Goal: Information Seeking & Learning: Check status

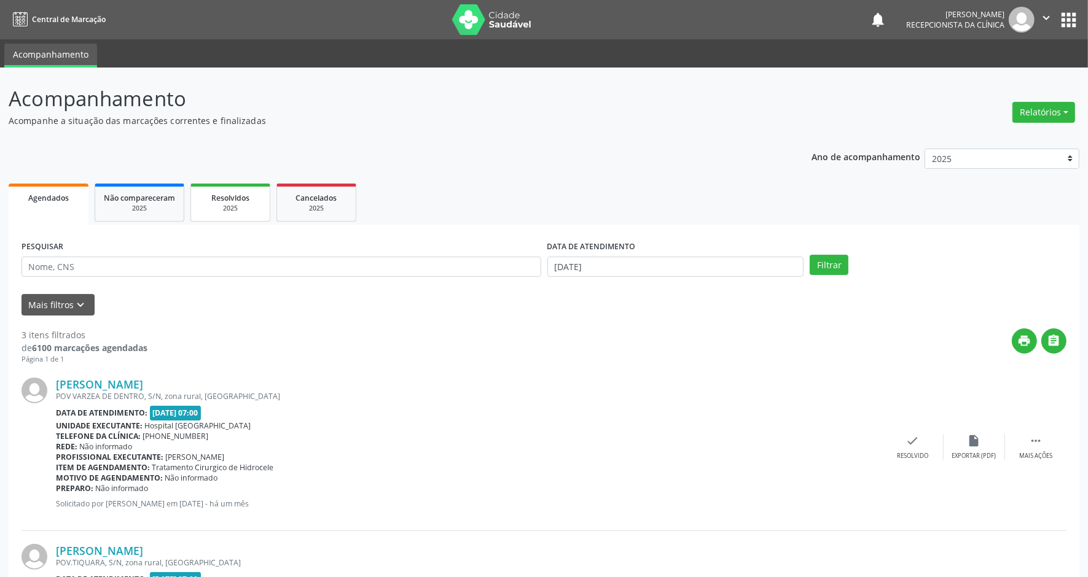
click at [216, 200] on span "Resolvidos" at bounding box center [230, 198] width 38 height 10
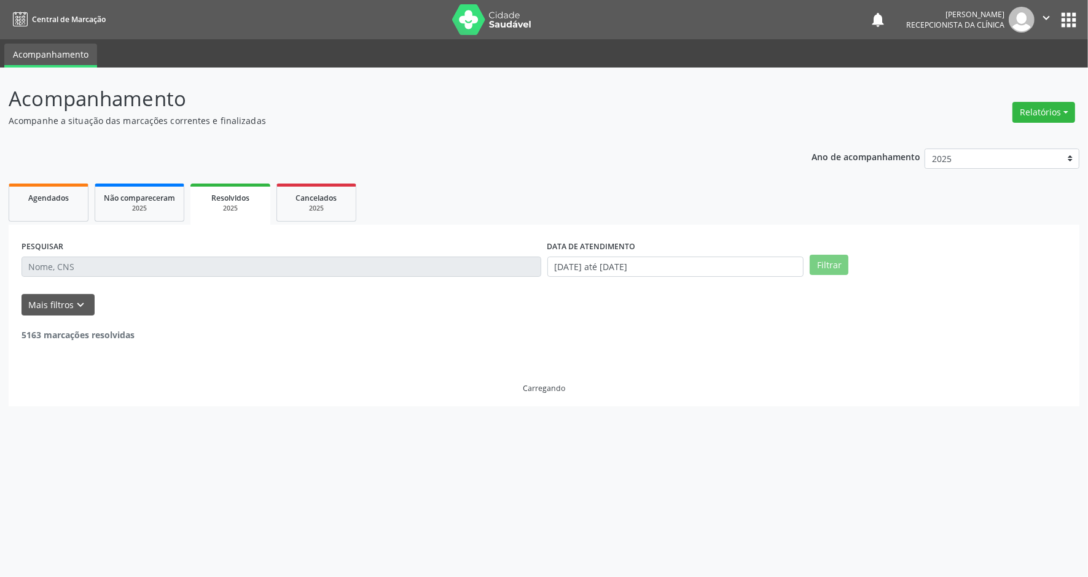
click at [232, 204] on div "2025" at bounding box center [230, 208] width 63 height 9
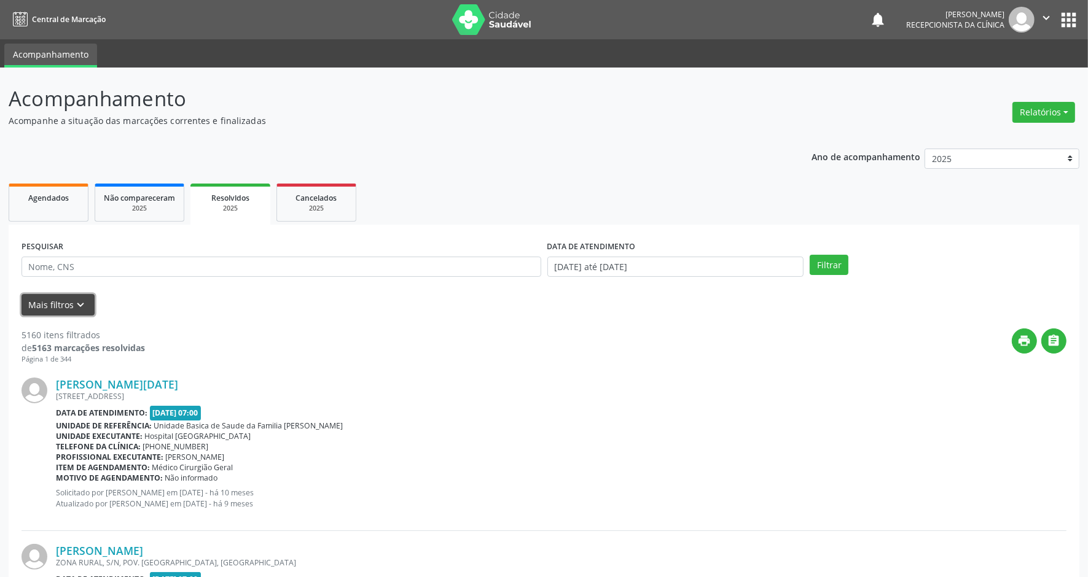
click at [63, 305] on button "Mais filtros keyboard_arrow_down" at bounding box center [57, 304] width 73 height 21
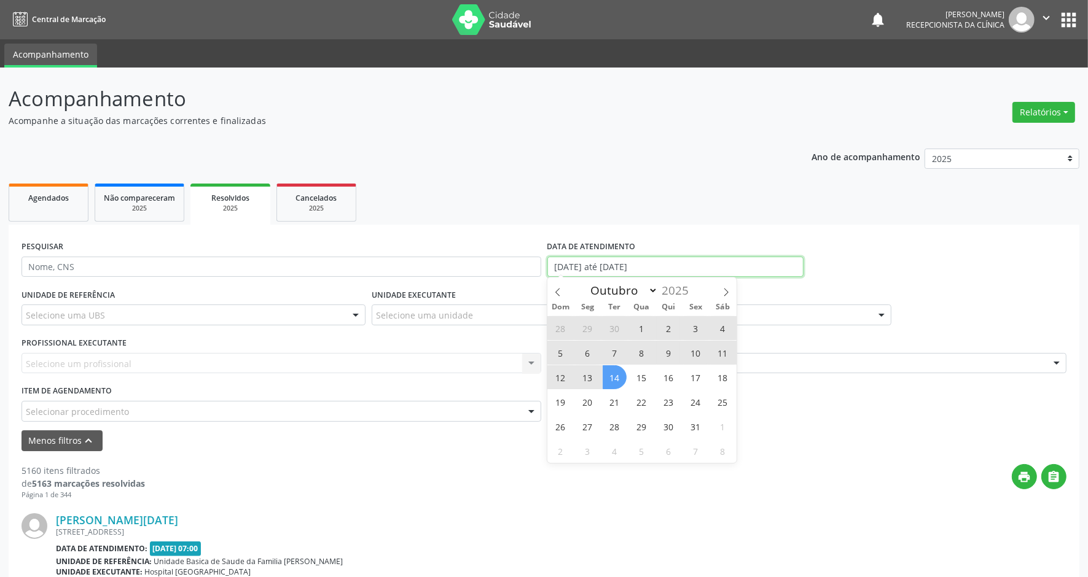
drag, startPoint x: 676, startPoint y: 269, endPoint x: 545, endPoint y: 269, distance: 130.8
click at [545, 269] on div "DATA DE ATENDIMENTO [DATE] até [DATE]" at bounding box center [675, 262] width 263 height 48
drag, startPoint x: 545, startPoint y: 269, endPoint x: 556, endPoint y: 295, distance: 28.6
click at [556, 295] on icon at bounding box center [557, 292] width 9 height 9
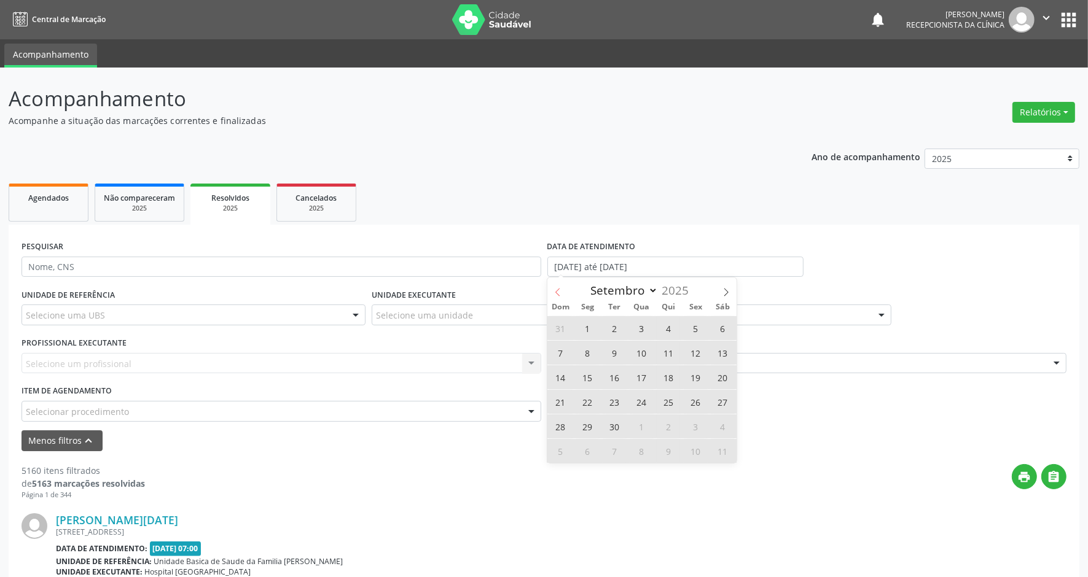
click at [556, 295] on icon at bounding box center [557, 292] width 9 height 9
select select "6"
click at [616, 329] on span "1" at bounding box center [614, 328] width 24 height 24
type input "[DATE]"
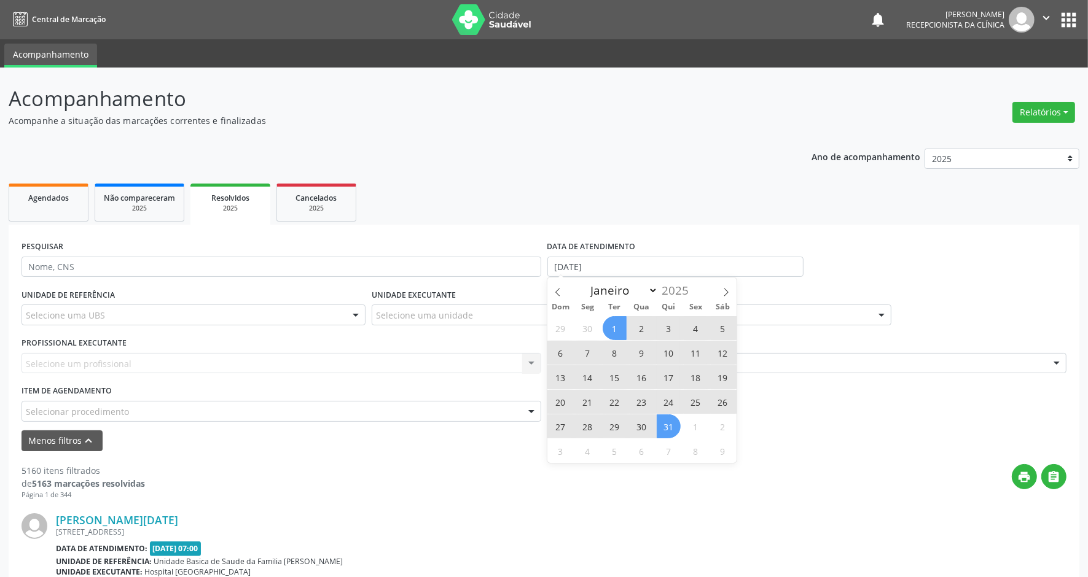
click at [668, 426] on span "31" at bounding box center [668, 427] width 24 height 24
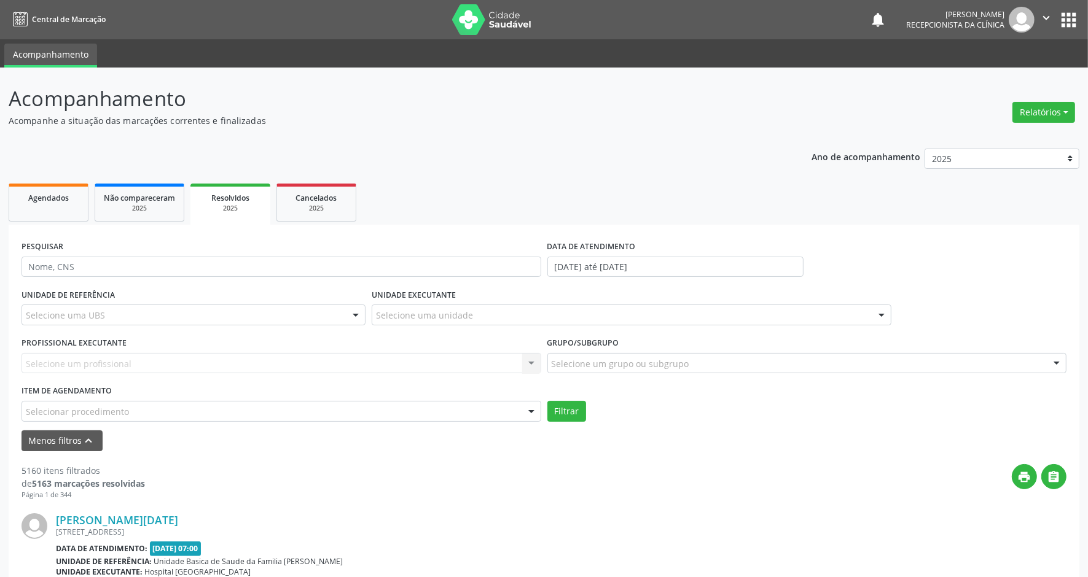
click at [404, 322] on div "Selecione uma unidade" at bounding box center [632, 315] width 520 height 21
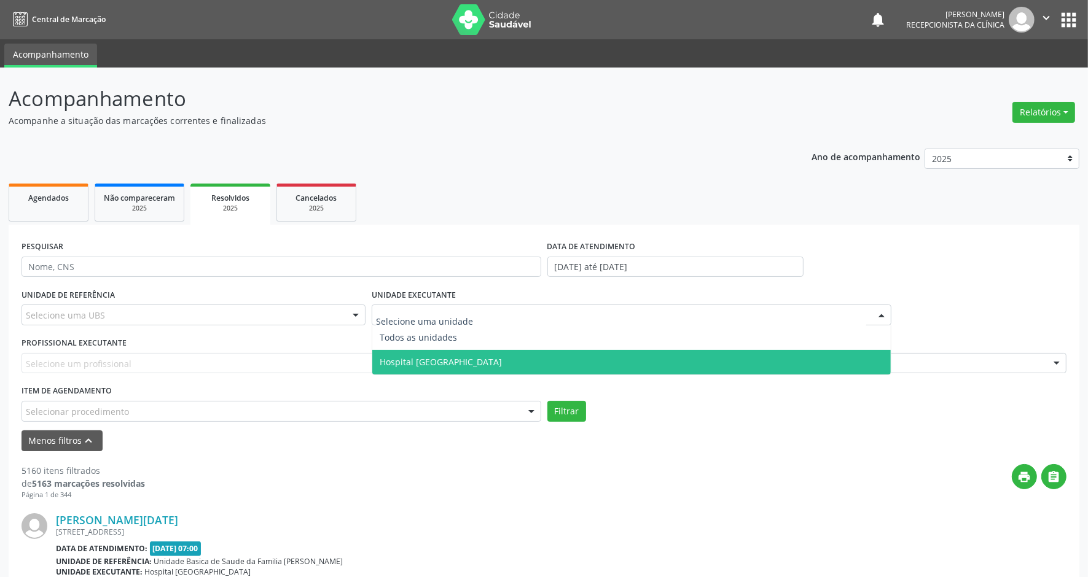
click at [400, 352] on span "Hospital [GEOGRAPHIC_DATA]" at bounding box center [631, 362] width 518 height 25
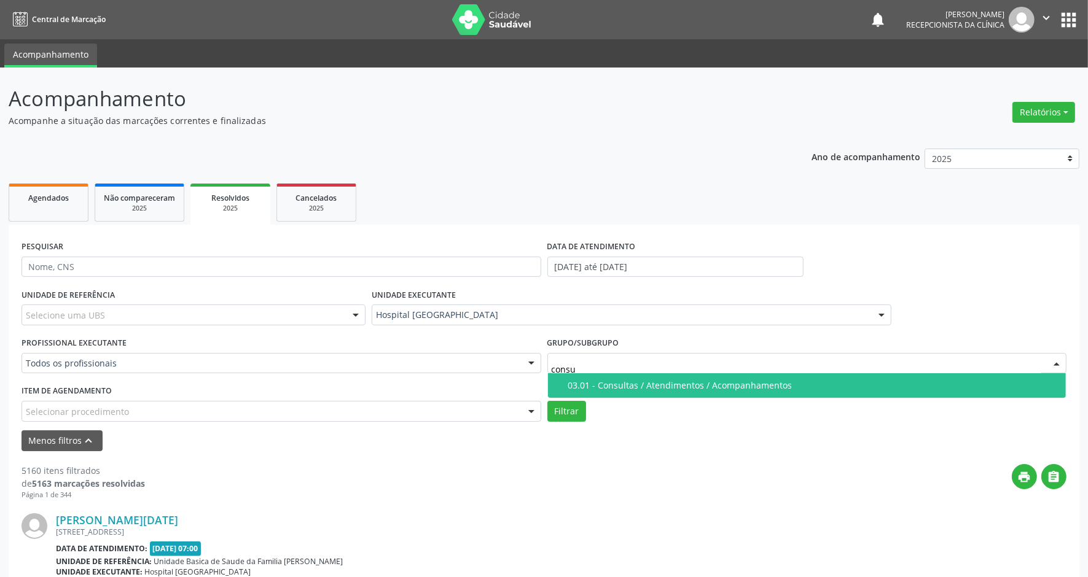
type input "consul"
click at [602, 384] on div "03.01 - Consultas / Atendimentos / Acompanhamentos" at bounding box center [813, 386] width 491 height 10
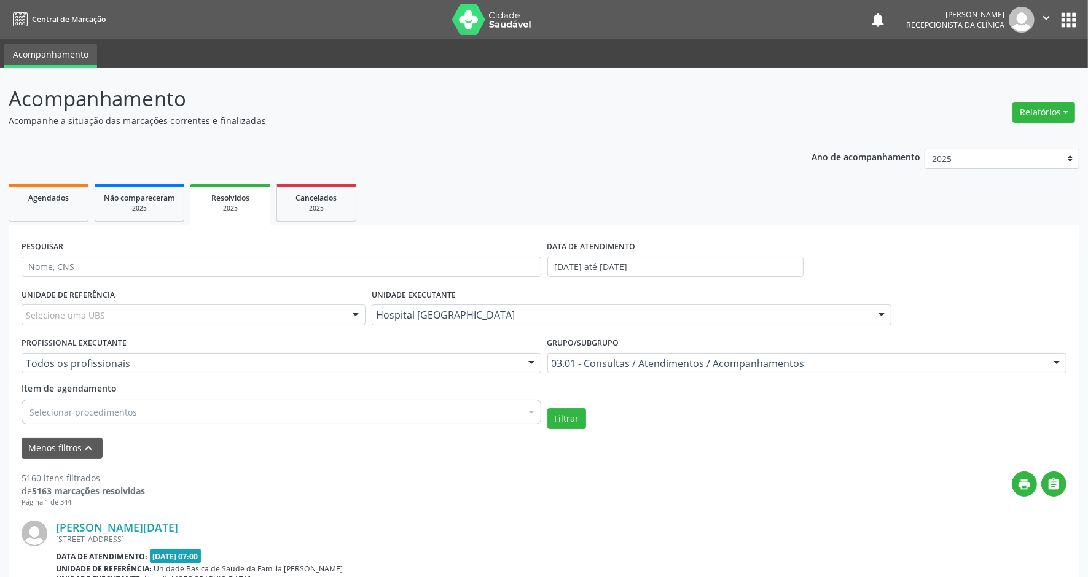
click at [155, 424] on div "Item de agendamento Selecionar procedimentos Selecionar todos 0301080011 - Abor…" at bounding box center [281, 405] width 526 height 47
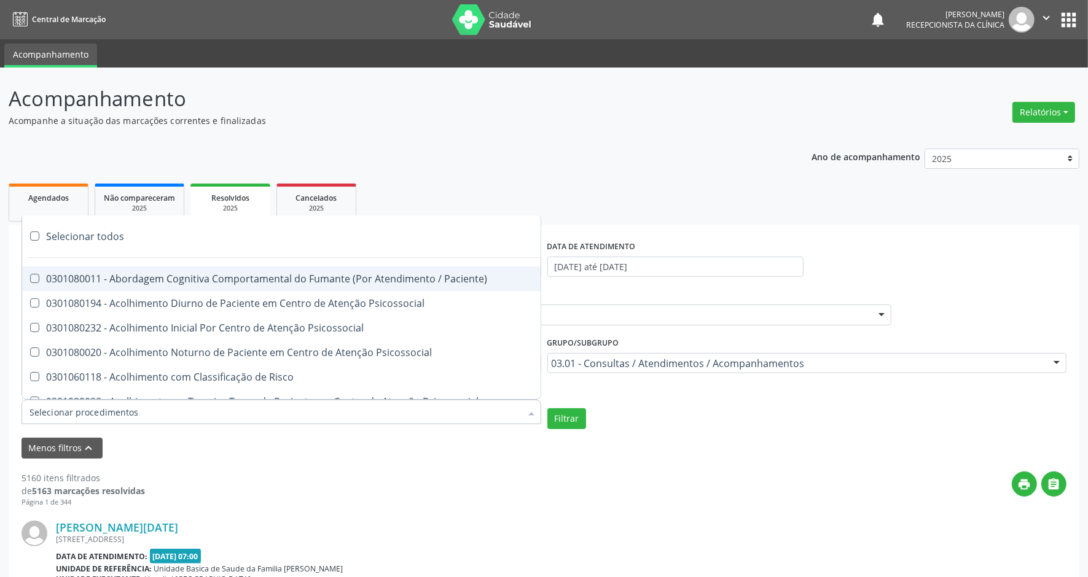
click at [161, 415] on div at bounding box center [281, 412] width 520 height 25
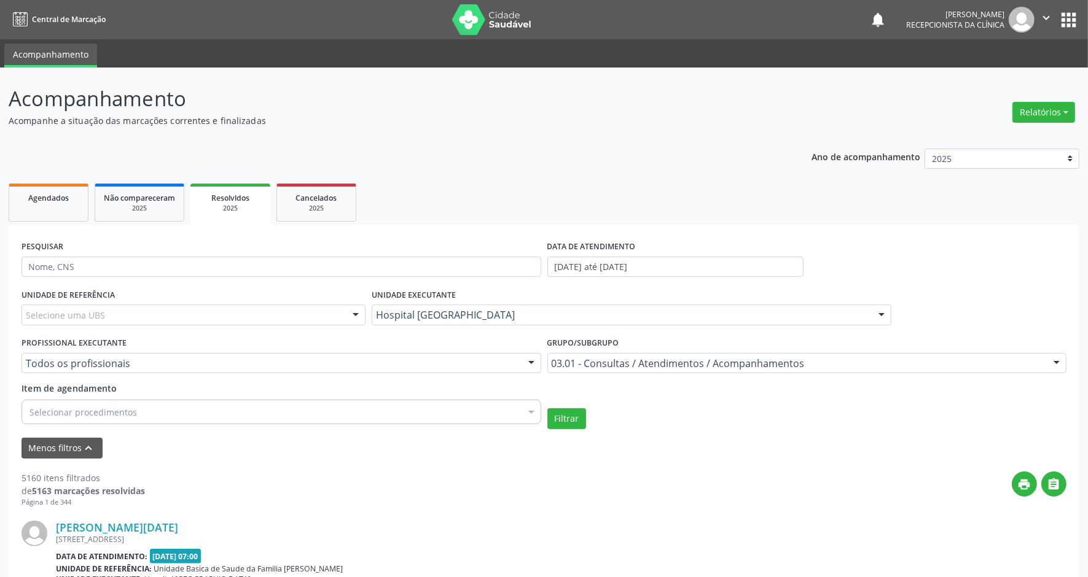
drag, startPoint x: 289, startPoint y: 478, endPoint x: 378, endPoint y: 481, distance: 89.1
click at [289, 479] on div "print " at bounding box center [605, 490] width 921 height 36
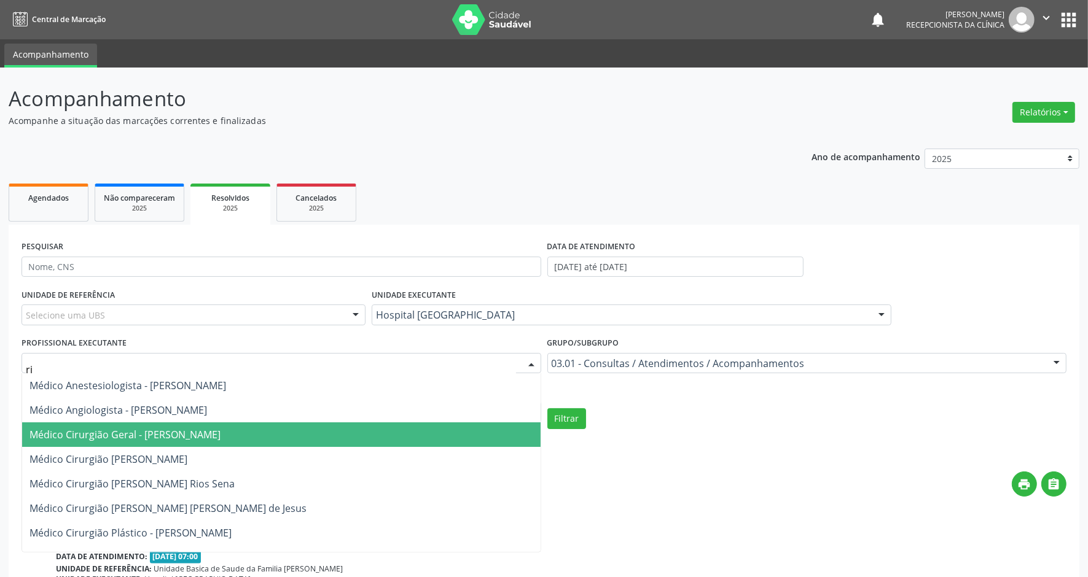
click at [220, 435] on span "Médico Cirurgião Geral - [PERSON_NAME]" at bounding box center [124, 435] width 191 height 14
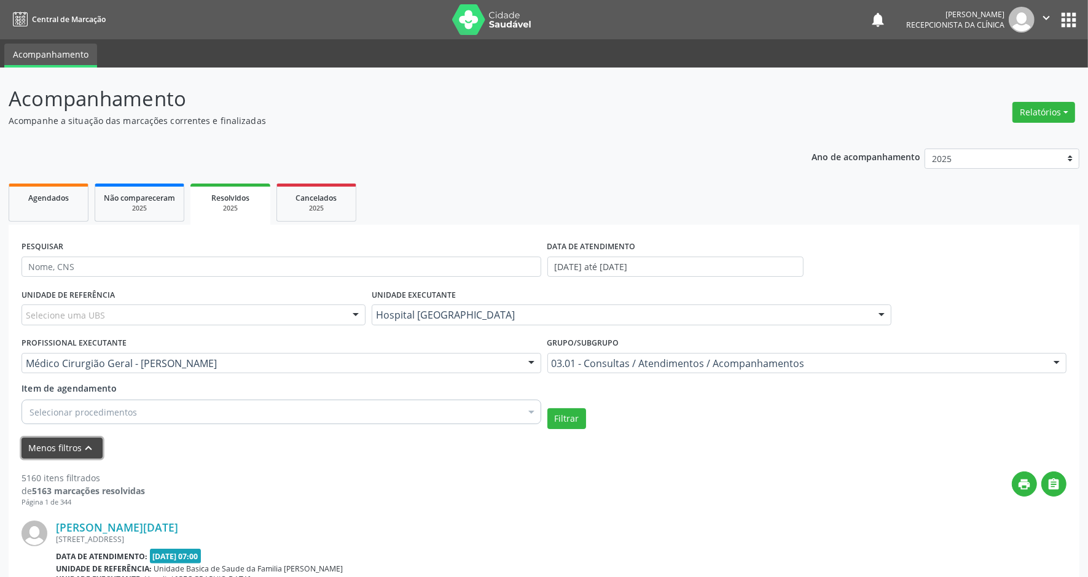
click at [68, 450] on button "Menos filtros keyboard_arrow_up" at bounding box center [61, 448] width 81 height 21
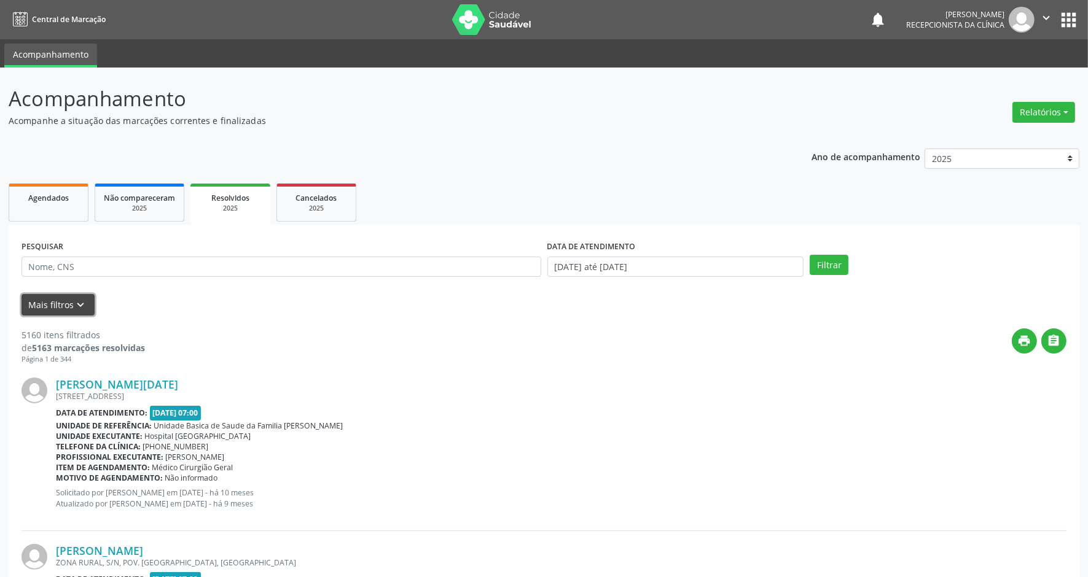
click at [33, 309] on button "Mais filtros keyboard_arrow_down" at bounding box center [57, 304] width 73 height 21
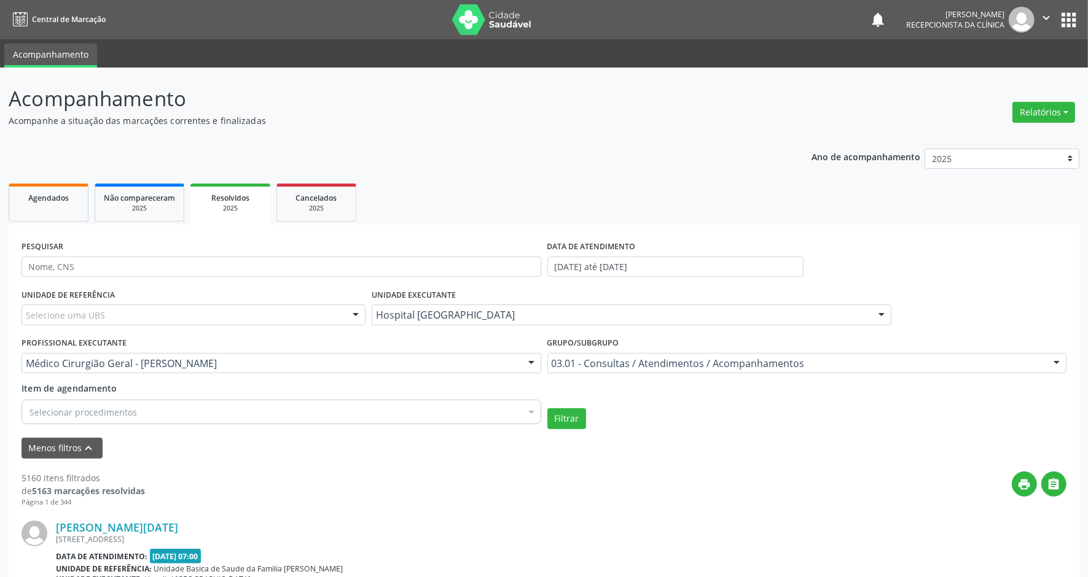
click at [235, 189] on link "Resolvidos 2025" at bounding box center [230, 204] width 80 height 41
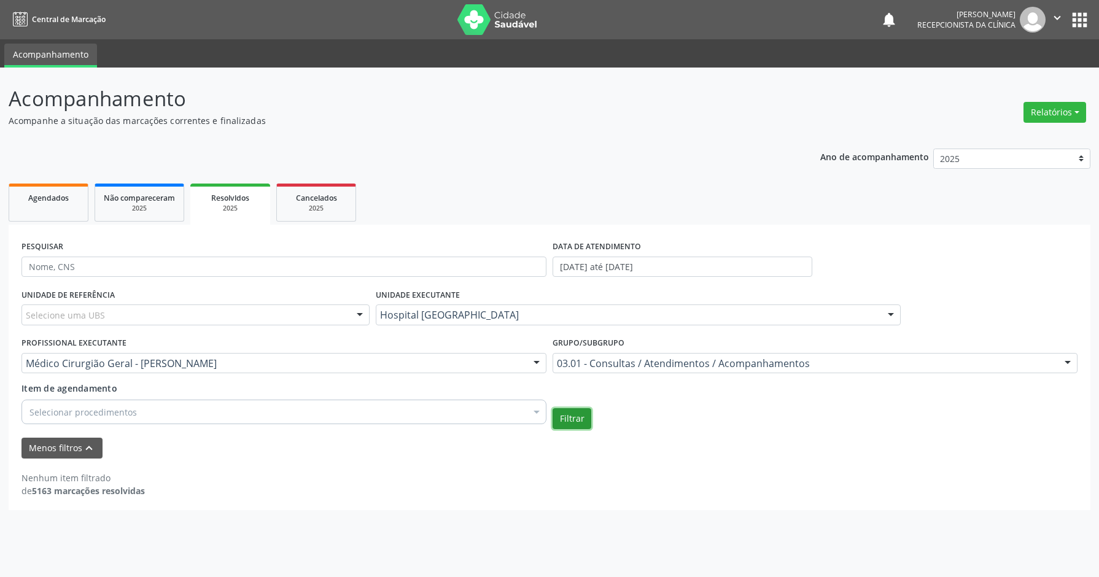
click at [575, 413] on button "Filtrar" at bounding box center [572, 418] width 39 height 21
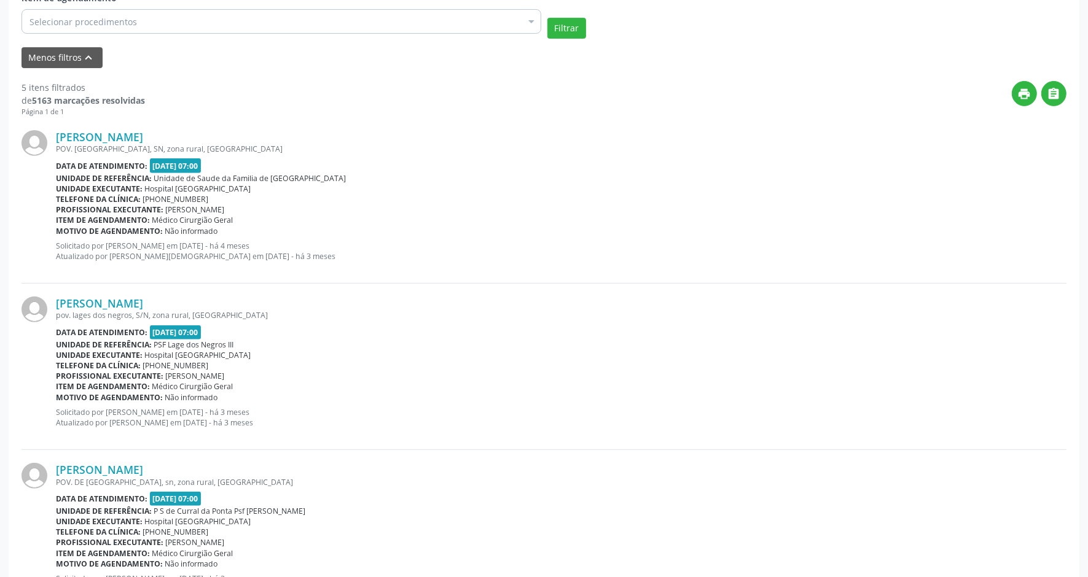
scroll to position [400, 0]
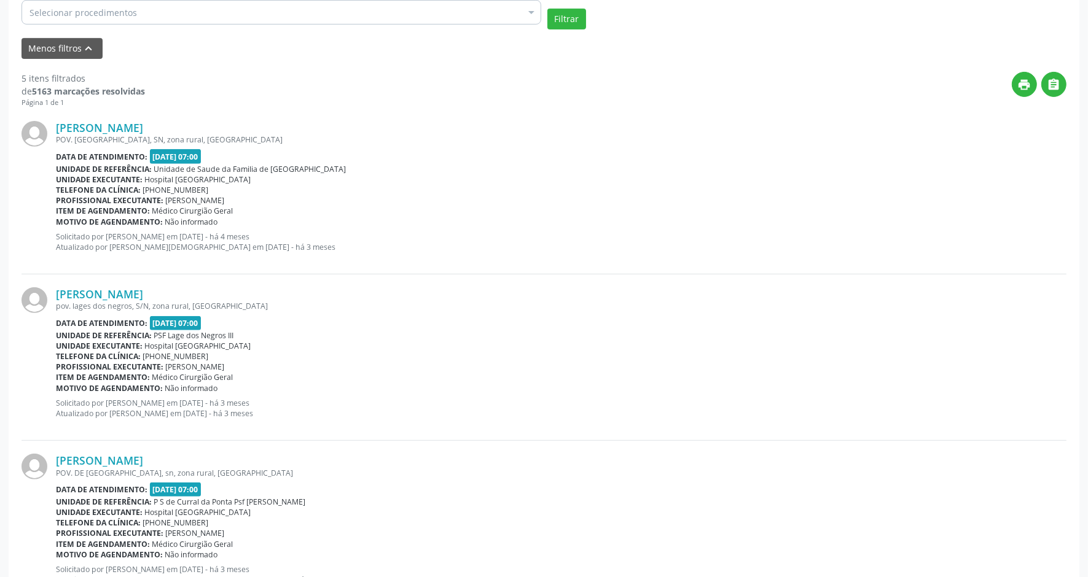
drag, startPoint x: 231, startPoint y: 125, endPoint x: 53, endPoint y: 128, distance: 177.5
click at [53, 128] on div "[PERSON_NAME] POV. [GEOGRAPHIC_DATA], SN, zona rural, [GEOGRAPHIC_DATA] Data de…" at bounding box center [543, 191] width 1045 height 166
copy div "[PERSON_NAME]"
drag, startPoint x: 168, startPoint y: 292, endPoint x: 50, endPoint y: 294, distance: 117.3
click at [50, 294] on div "[PERSON_NAME] pov. [GEOGRAPHIC_DATA], S/N, zona rural, [GEOGRAPHIC_DATA] Data d…" at bounding box center [543, 358] width 1045 height 166
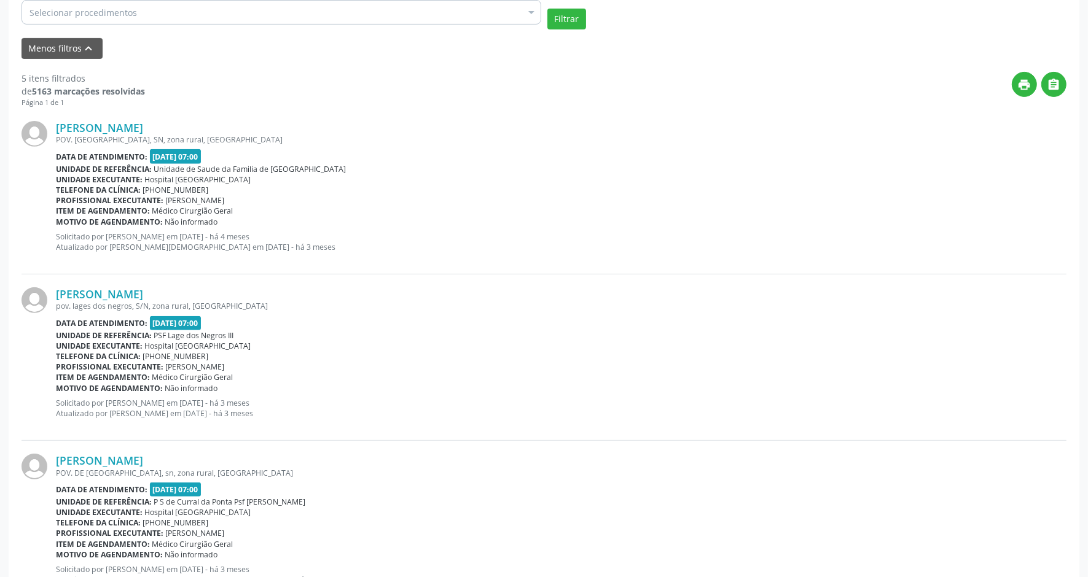
copy div "[PERSON_NAME]"
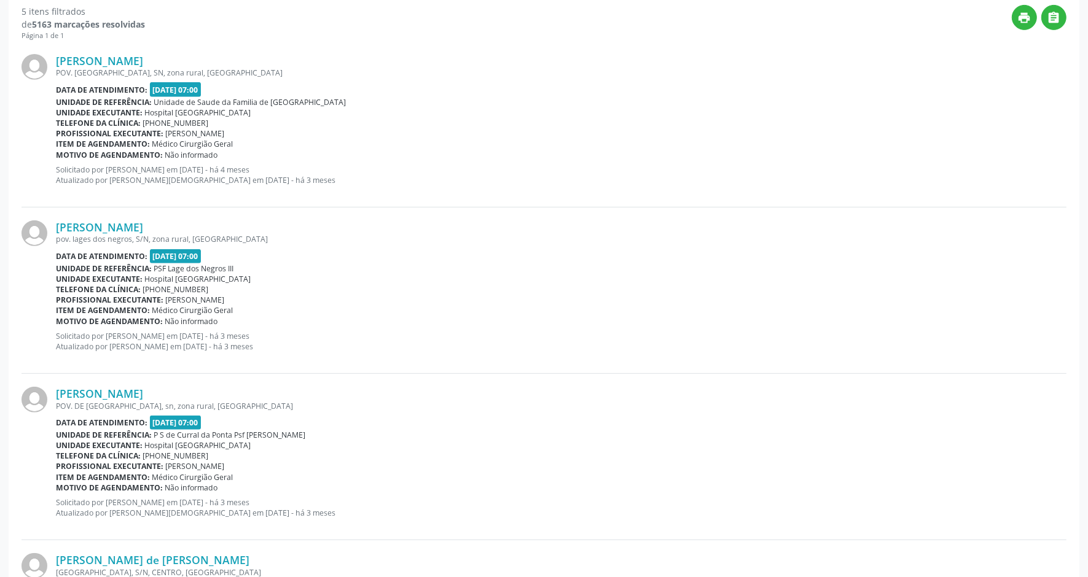
scroll to position [553, 0]
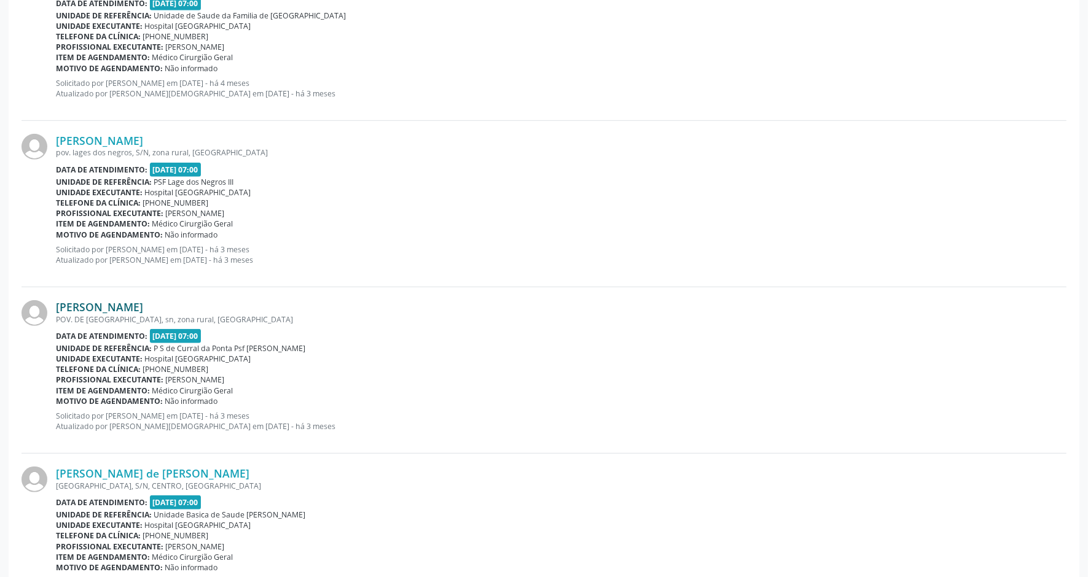
drag, startPoint x: 178, startPoint y: 308, endPoint x: 56, endPoint y: 310, distance: 122.2
click at [56, 310] on div "[PERSON_NAME]" at bounding box center [561, 307] width 1010 height 14
copy link "[PERSON_NAME]"
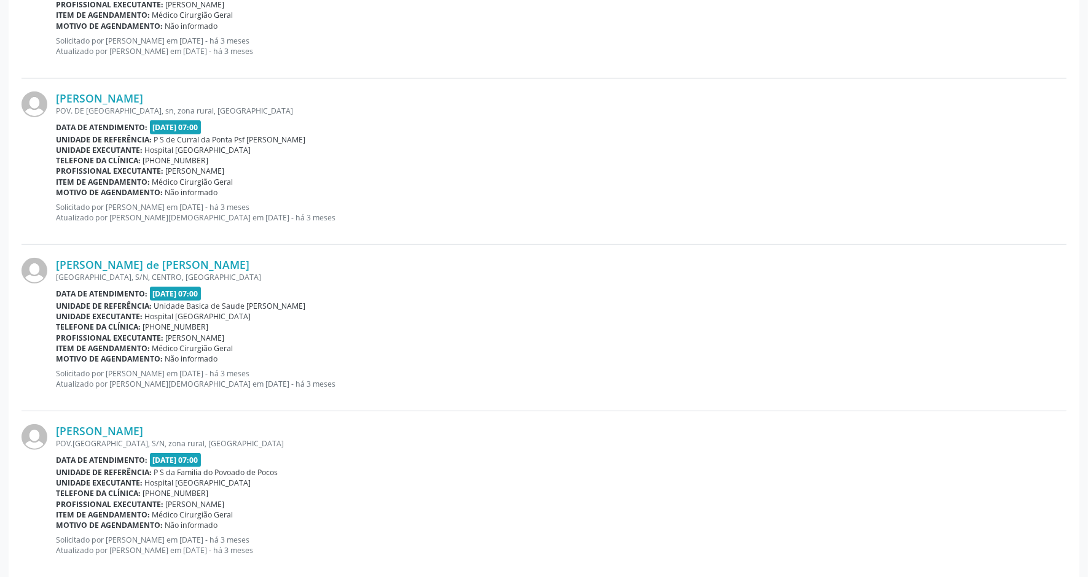
scroll to position [784, 0]
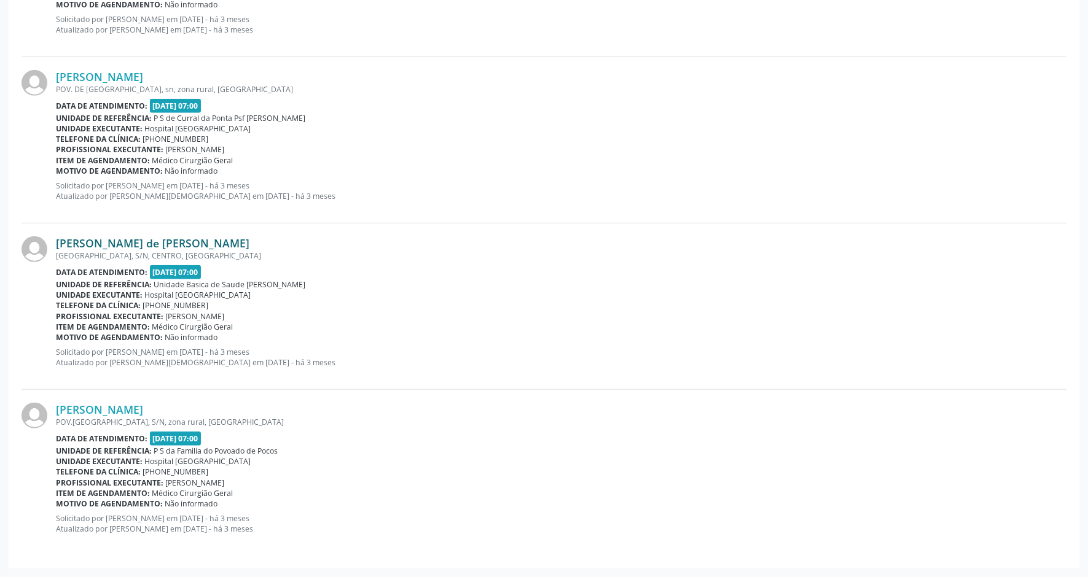
drag, startPoint x: 210, startPoint y: 241, endPoint x: 57, endPoint y: 244, distance: 152.9
click at [57, 244] on div "[PERSON_NAME] de [PERSON_NAME]" at bounding box center [561, 243] width 1010 height 14
copy link "[PERSON_NAME] de [PERSON_NAME]"
drag, startPoint x: 152, startPoint y: 410, endPoint x: 49, endPoint y: 415, distance: 102.6
click at [49, 415] on div "[PERSON_NAME] POV.[GEOGRAPHIC_DATA], S/N, zona rural, [GEOGRAPHIC_DATA] Data de…" at bounding box center [543, 473] width 1045 height 166
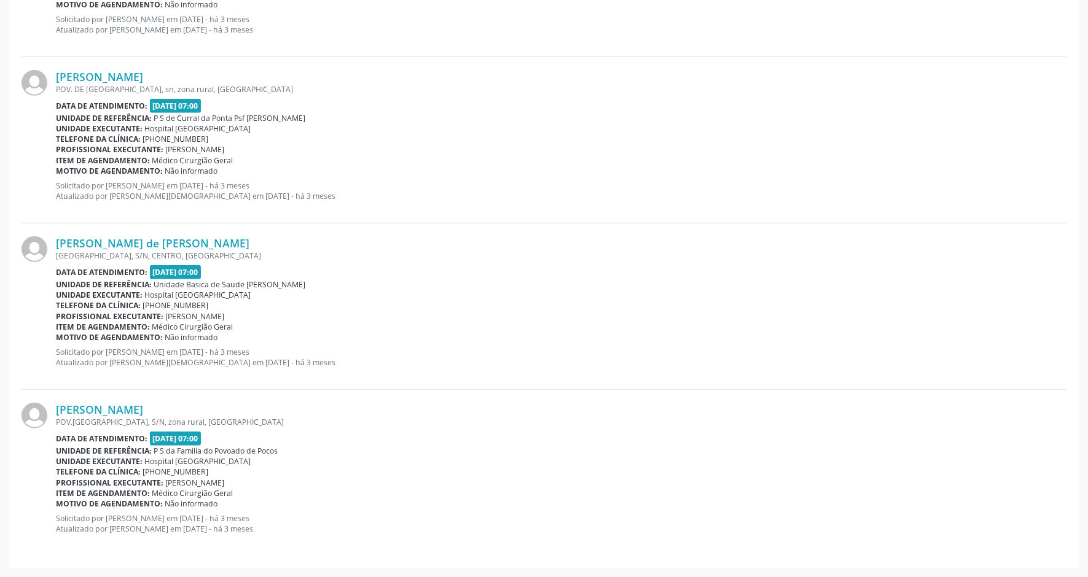
copy div "[PERSON_NAME]"
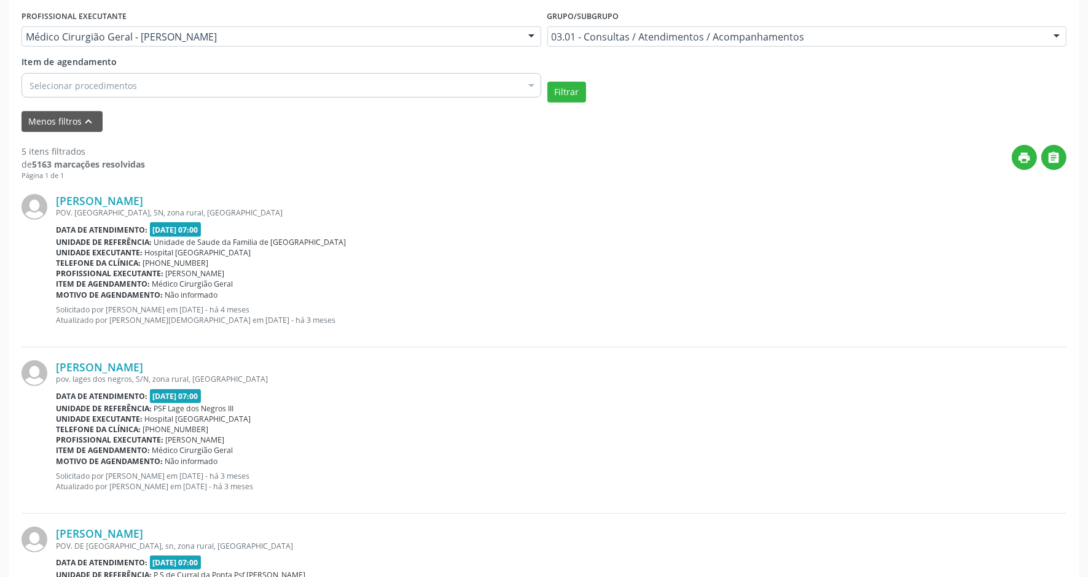
scroll to position [169, 0]
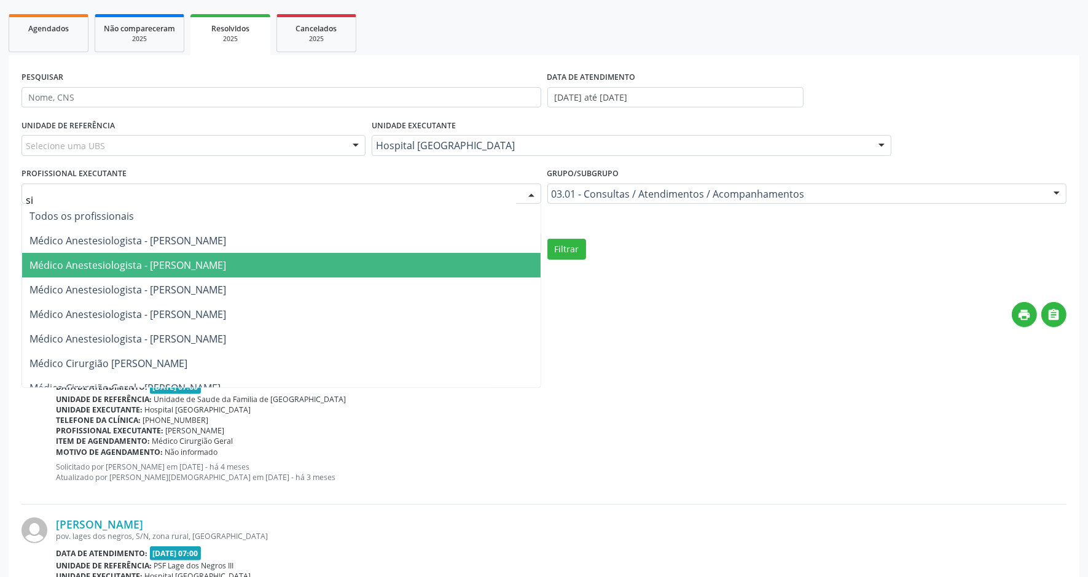
type input "sil"
click at [210, 271] on span "Médico Cirurgião Geral - [PERSON_NAME]" at bounding box center [124, 266] width 191 height 14
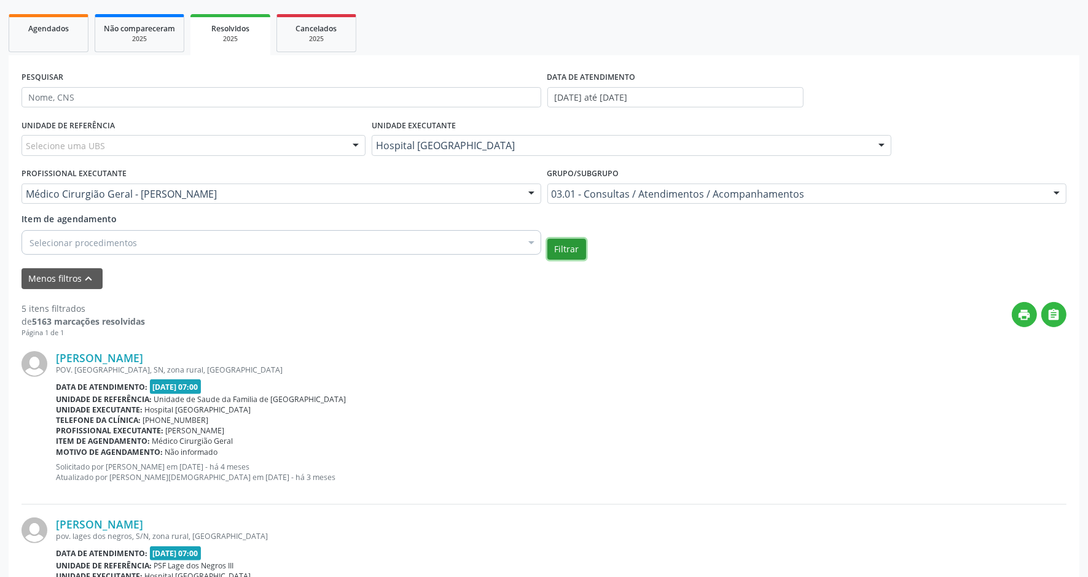
click at [555, 247] on button "Filtrar" at bounding box center [566, 249] width 39 height 21
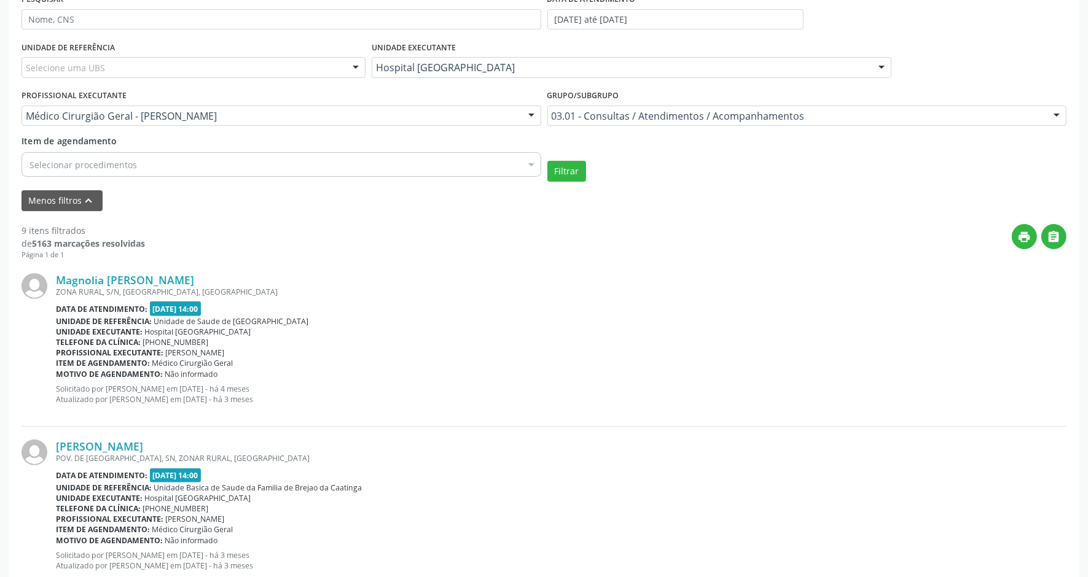
scroll to position [222, 0]
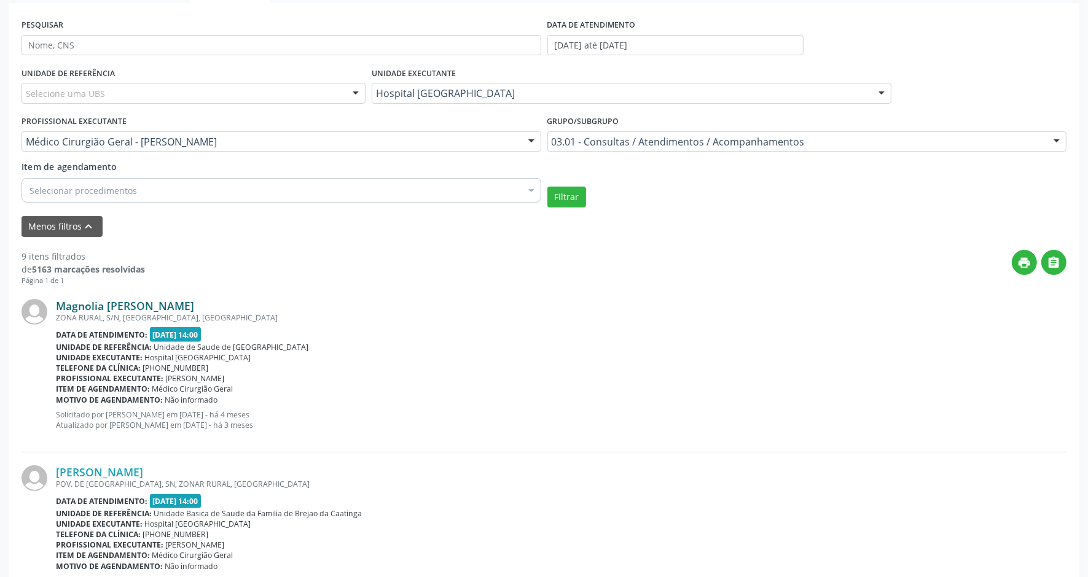
drag, startPoint x: 191, startPoint y: 305, endPoint x: 60, endPoint y: 305, distance: 130.8
click at [60, 305] on div "Magnolia [PERSON_NAME]" at bounding box center [561, 306] width 1010 height 14
copy link "Magnolia [PERSON_NAME]"
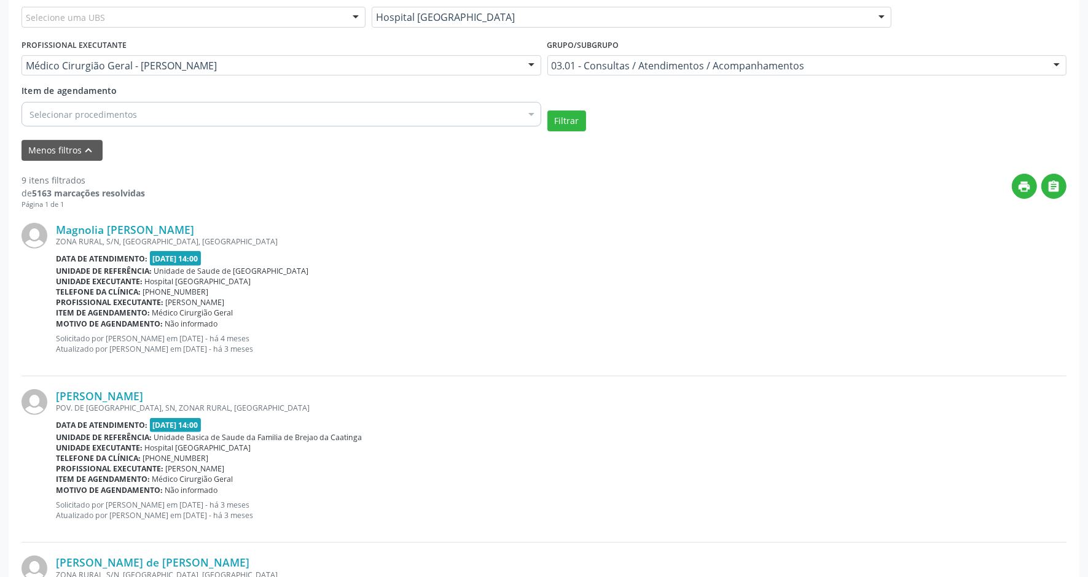
scroll to position [298, 0]
drag, startPoint x: 181, startPoint y: 391, endPoint x: 56, endPoint y: 398, distance: 124.8
click at [56, 398] on div "[PERSON_NAME]" at bounding box center [561, 396] width 1010 height 14
copy link "[PERSON_NAME]"
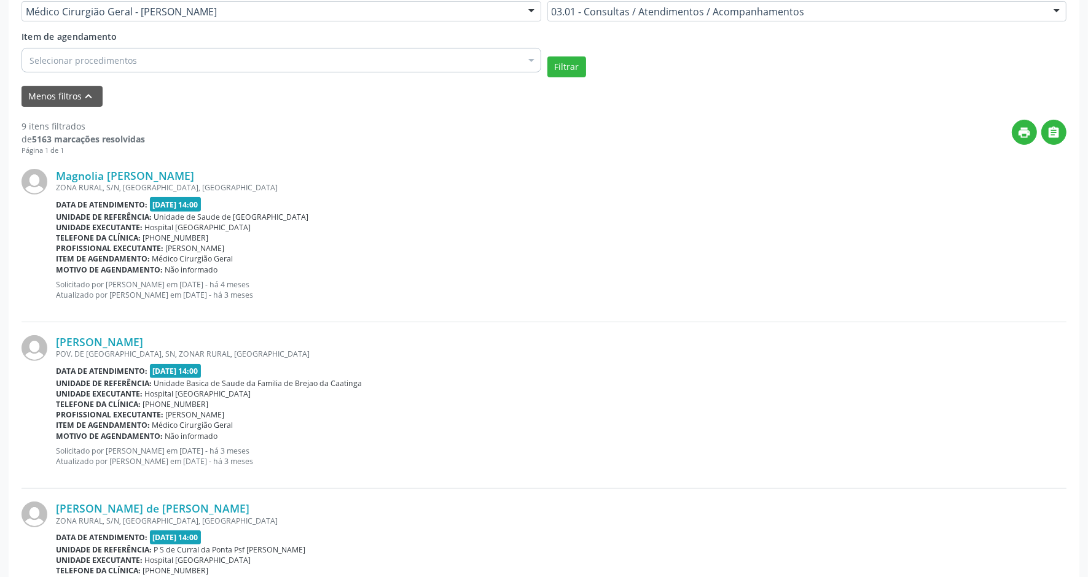
scroll to position [452, 0]
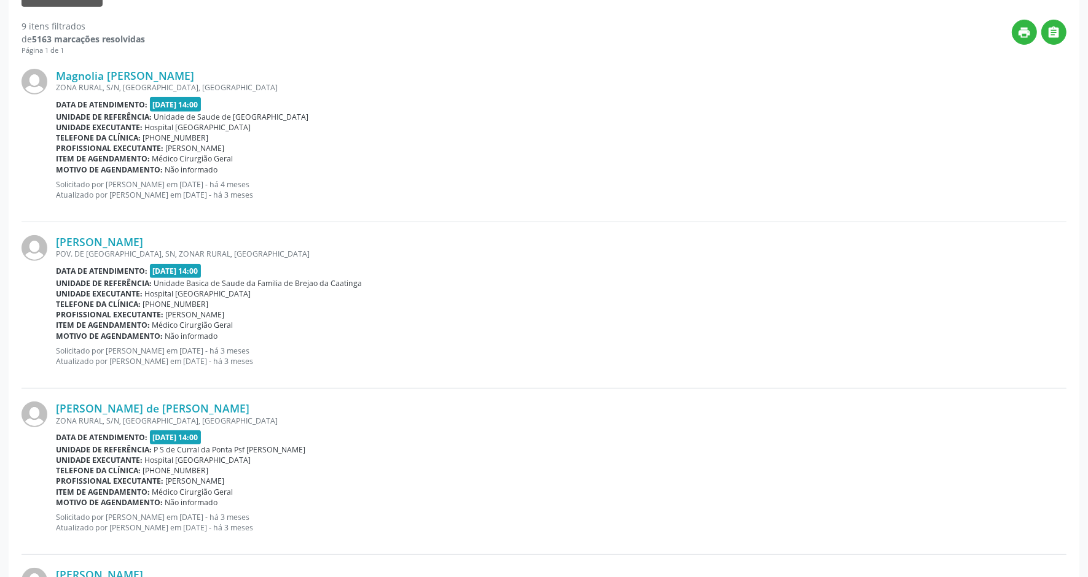
drag, startPoint x: 218, startPoint y: 408, endPoint x: 45, endPoint y: 411, distance: 173.2
click at [45, 411] on div "[PERSON_NAME] de [PERSON_NAME] ZONA RURAL, S/N, [GEOGRAPHIC_DATA], [GEOGRAPHIC_…" at bounding box center [543, 472] width 1045 height 166
copy div "[PERSON_NAME] de [PERSON_NAME]"
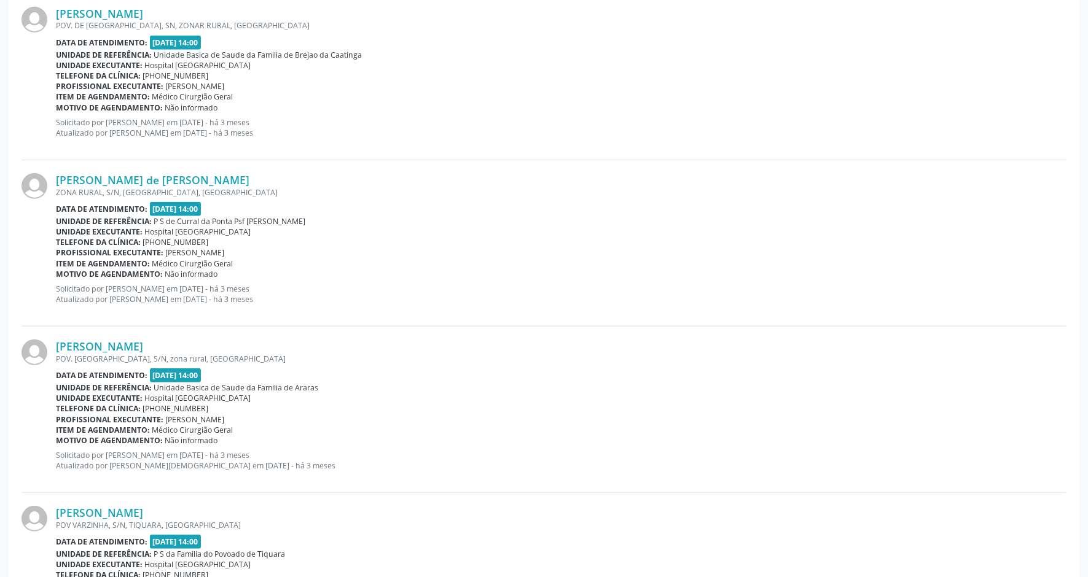
scroll to position [682, 0]
drag, startPoint x: 177, startPoint y: 345, endPoint x: 53, endPoint y: 345, distance: 123.4
click at [53, 345] on div "[PERSON_NAME] POV. [GEOGRAPHIC_DATA], S/N, zona rural, [GEOGRAPHIC_DATA] Data d…" at bounding box center [543, 408] width 1045 height 166
copy div "[PERSON_NAME]"
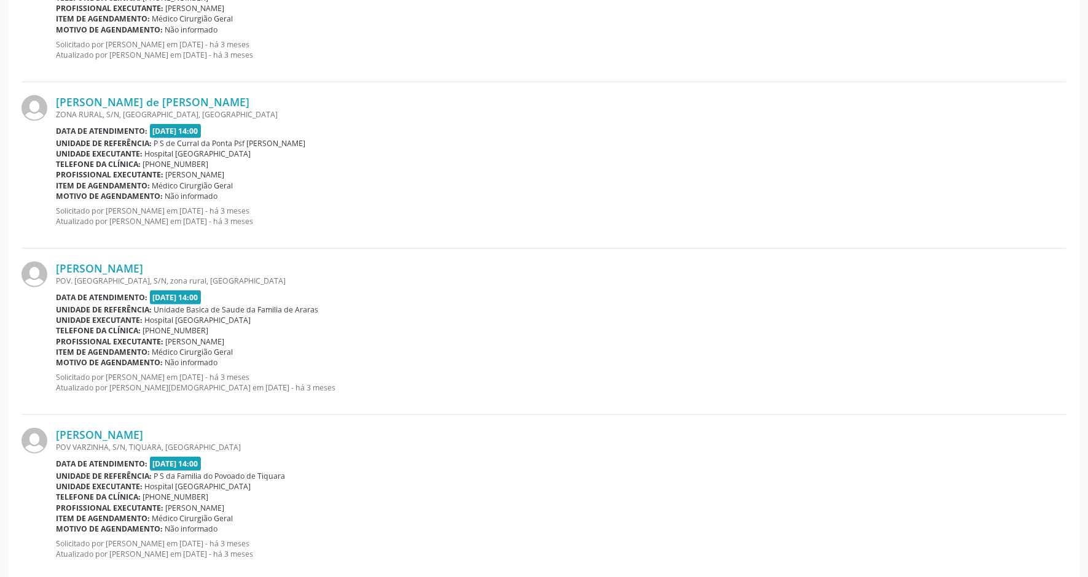
scroll to position [759, 0]
drag, startPoint x: 182, startPoint y: 431, endPoint x: 53, endPoint y: 437, distance: 129.1
click at [53, 437] on div "[PERSON_NAME] POV VARZINHA, S/N, TIQUARA, [GEOGRAPHIC_DATA] Data de atendimento…" at bounding box center [543, 498] width 1045 height 166
copy div "[PERSON_NAME]"
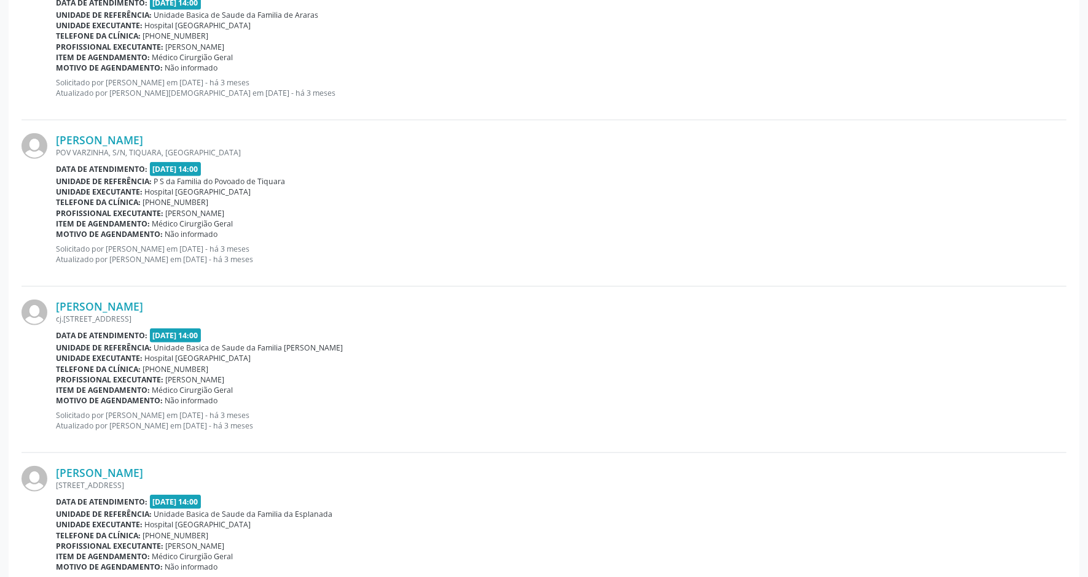
scroll to position [1066, 0]
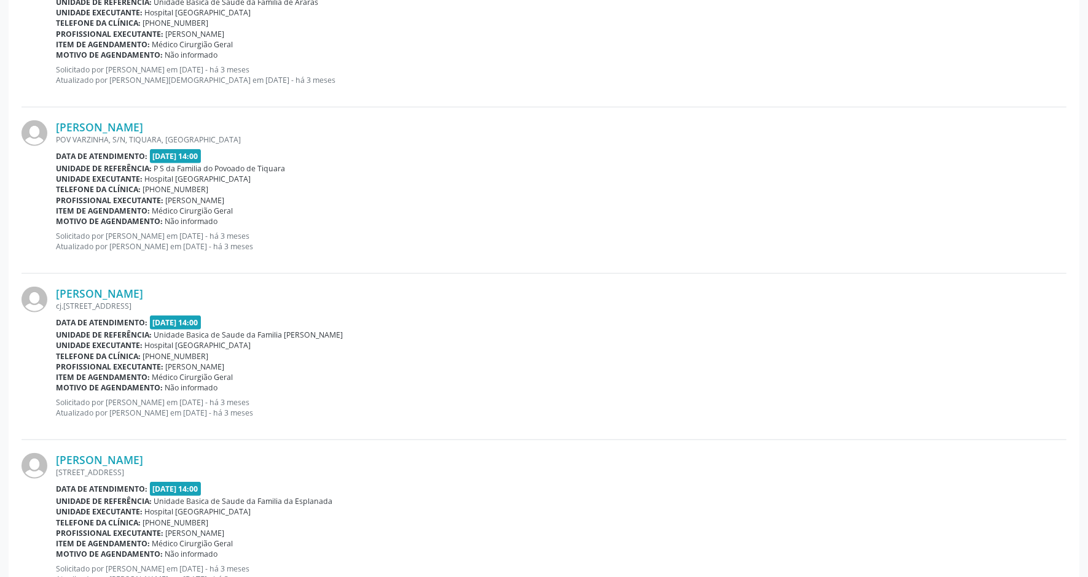
drag, startPoint x: 207, startPoint y: 297, endPoint x: 53, endPoint y: 295, distance: 154.1
click at [53, 295] on div "[PERSON_NAME] [STREET_ADDRESS] Data de atendimento: [DATE] 14:00 Unidade de ref…" at bounding box center [543, 357] width 1045 height 166
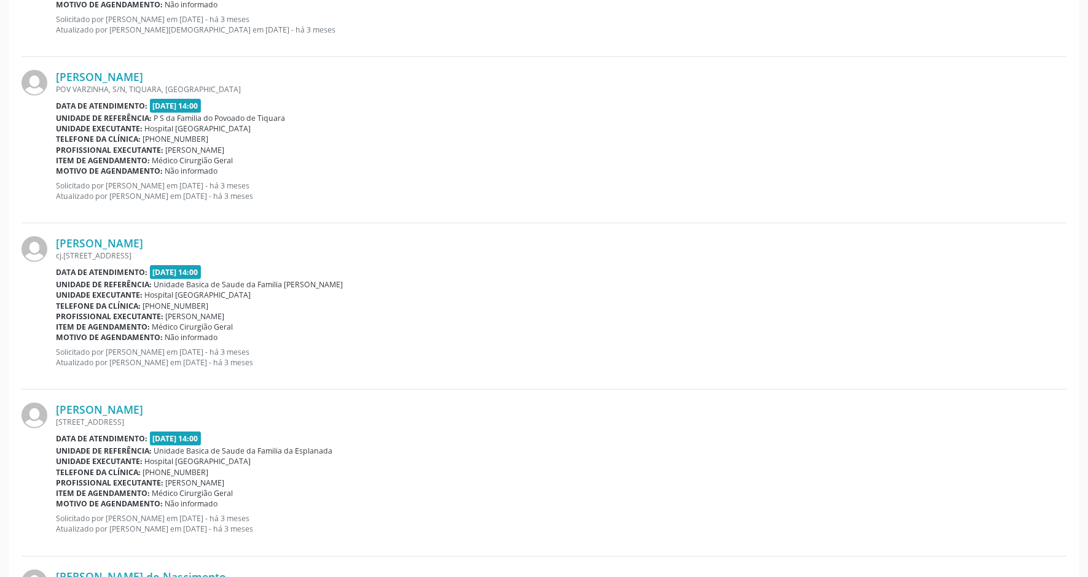
scroll to position [1143, 0]
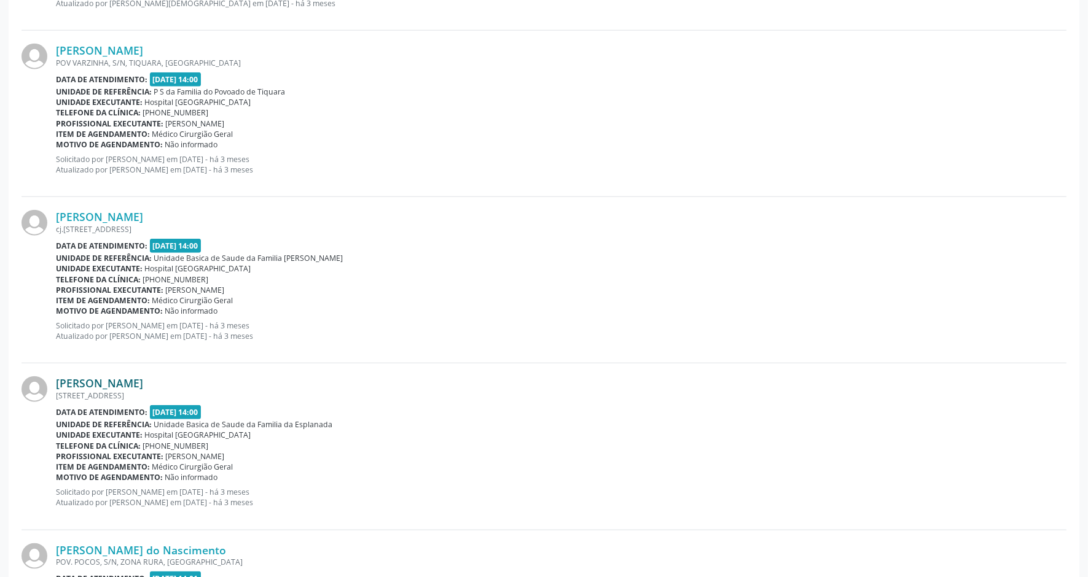
drag, startPoint x: 165, startPoint y: 384, endPoint x: 56, endPoint y: 385, distance: 108.7
click at [56, 385] on div "[PERSON_NAME]" at bounding box center [561, 383] width 1010 height 14
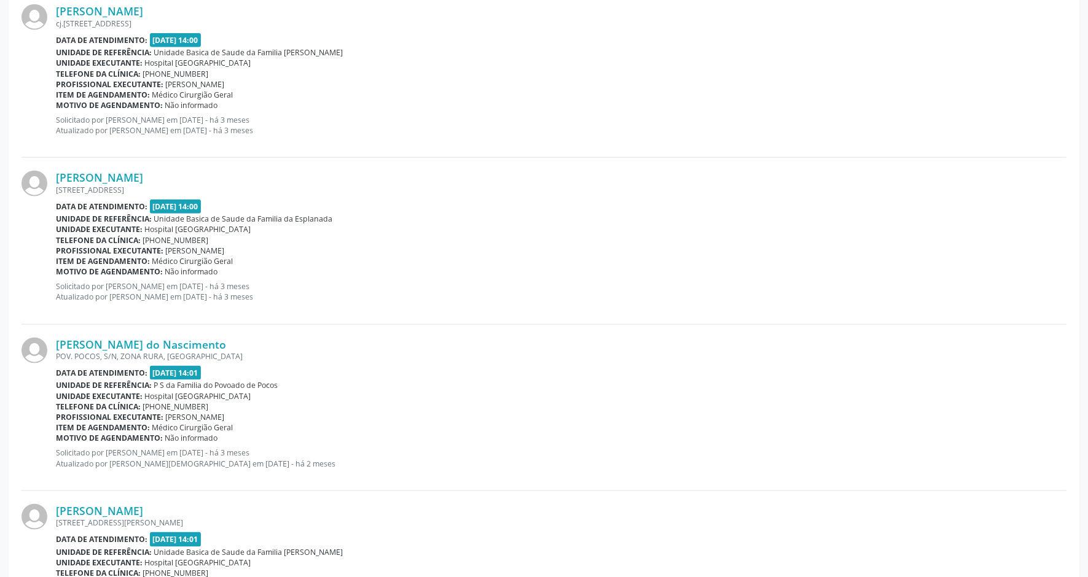
scroll to position [1373, 0]
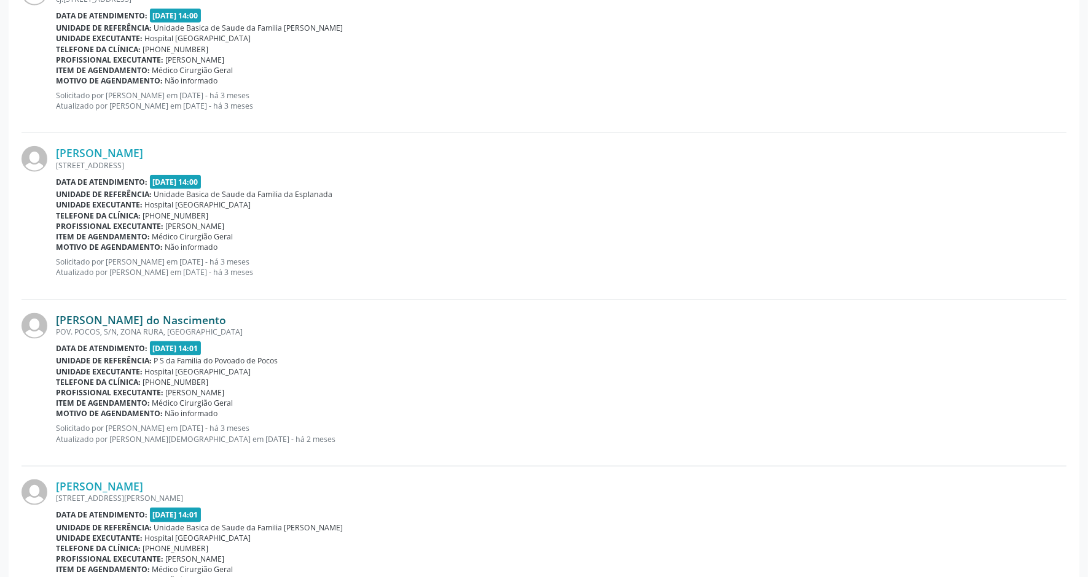
drag, startPoint x: 238, startPoint y: 323, endPoint x: 56, endPoint y: 322, distance: 181.8
click at [56, 322] on div "[PERSON_NAME] do Nascimento" at bounding box center [561, 320] width 1010 height 14
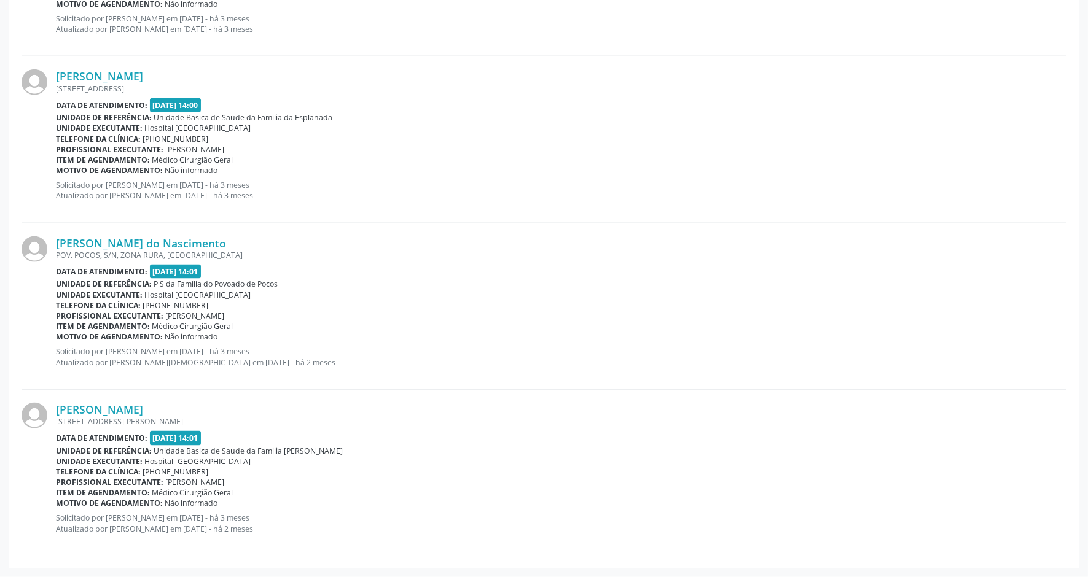
drag, startPoint x: 176, startPoint y: 410, endPoint x: 50, endPoint y: 410, distance: 125.9
click at [50, 410] on div "[PERSON_NAME] [STREET_ADDRESS][PERSON_NAME] Data de atendimento: [DATE] 14:01 U…" at bounding box center [543, 473] width 1045 height 166
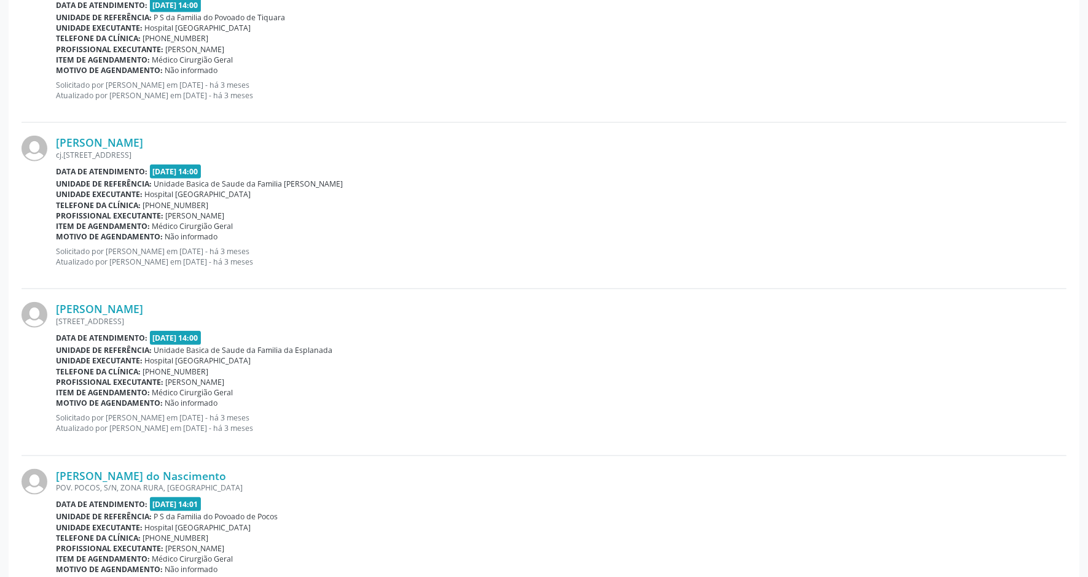
scroll to position [1228, 0]
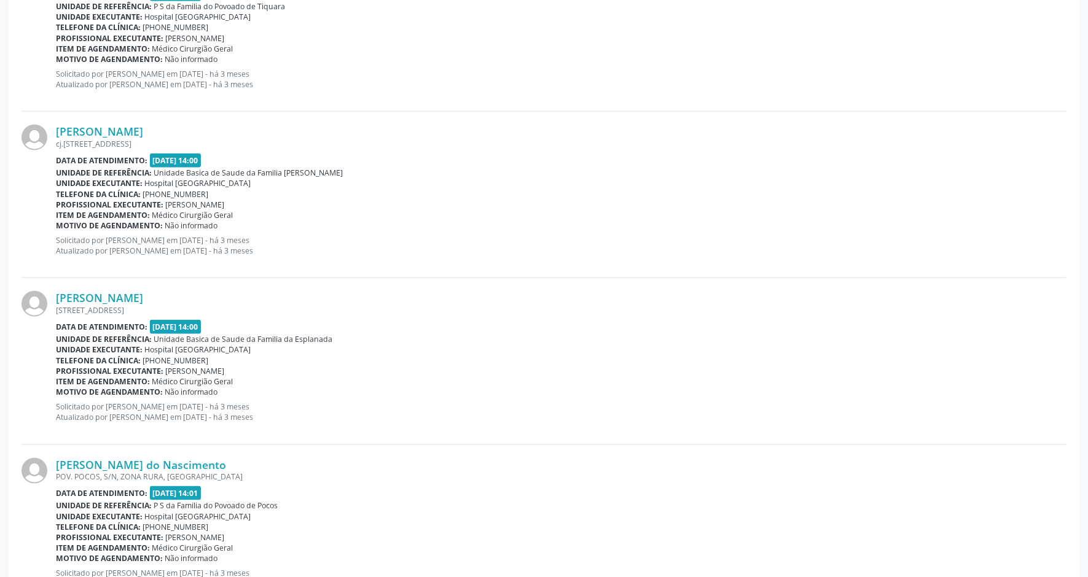
drag, startPoint x: 175, startPoint y: 298, endPoint x: 51, endPoint y: 302, distance: 124.1
click at [51, 302] on div "[PERSON_NAME] [STREET_ADDRESS] Data de atendimento: [DATE] 14:00 Unidade de ref…" at bounding box center [543, 361] width 1045 height 166
